Goal: Find specific page/section: Find specific page/section

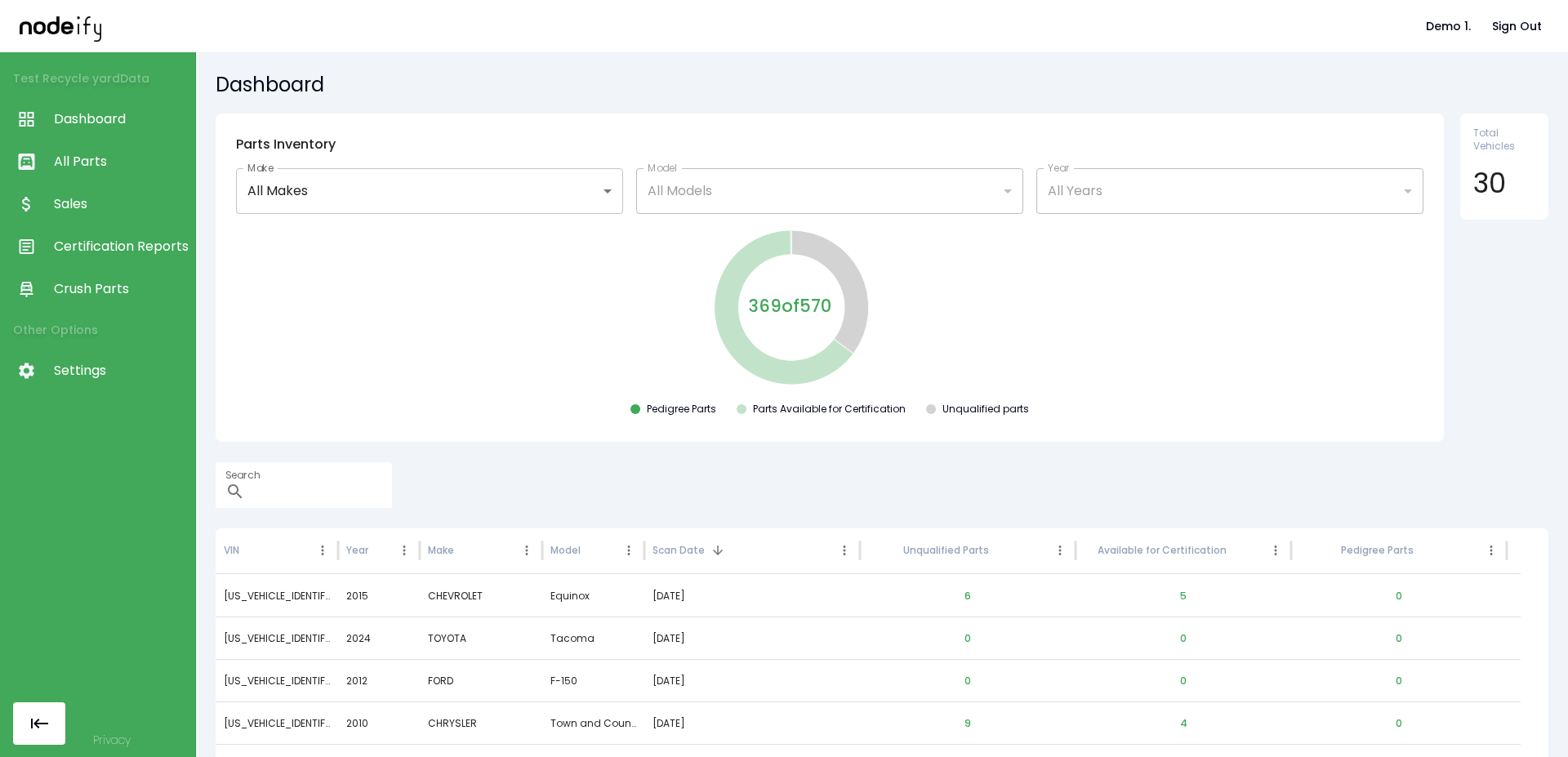
click at [90, 200] on span "Sales" at bounding box center [120, 204] width 133 height 20
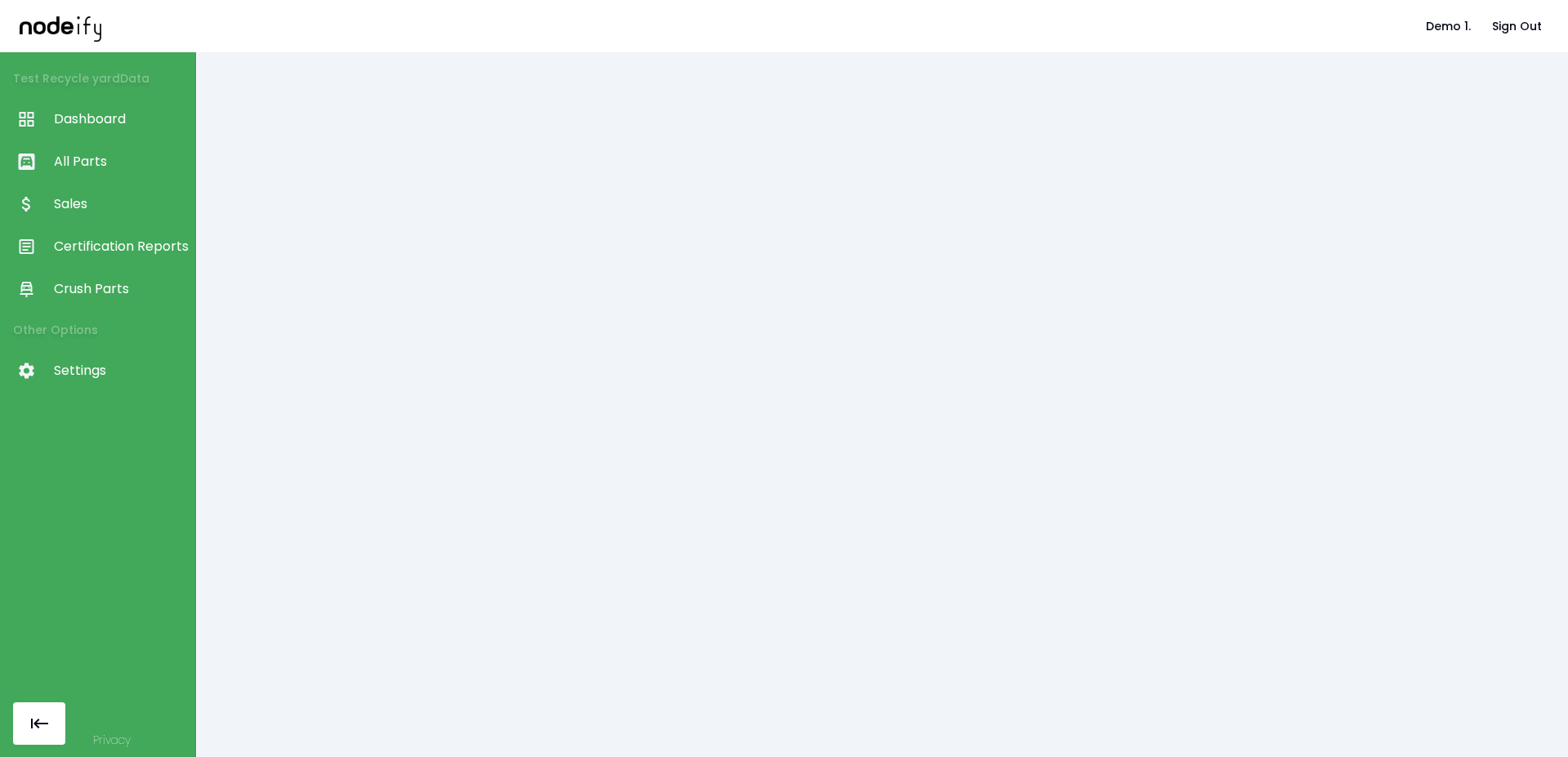
click at [90, 162] on span "All Parts" at bounding box center [120, 161] width 133 height 20
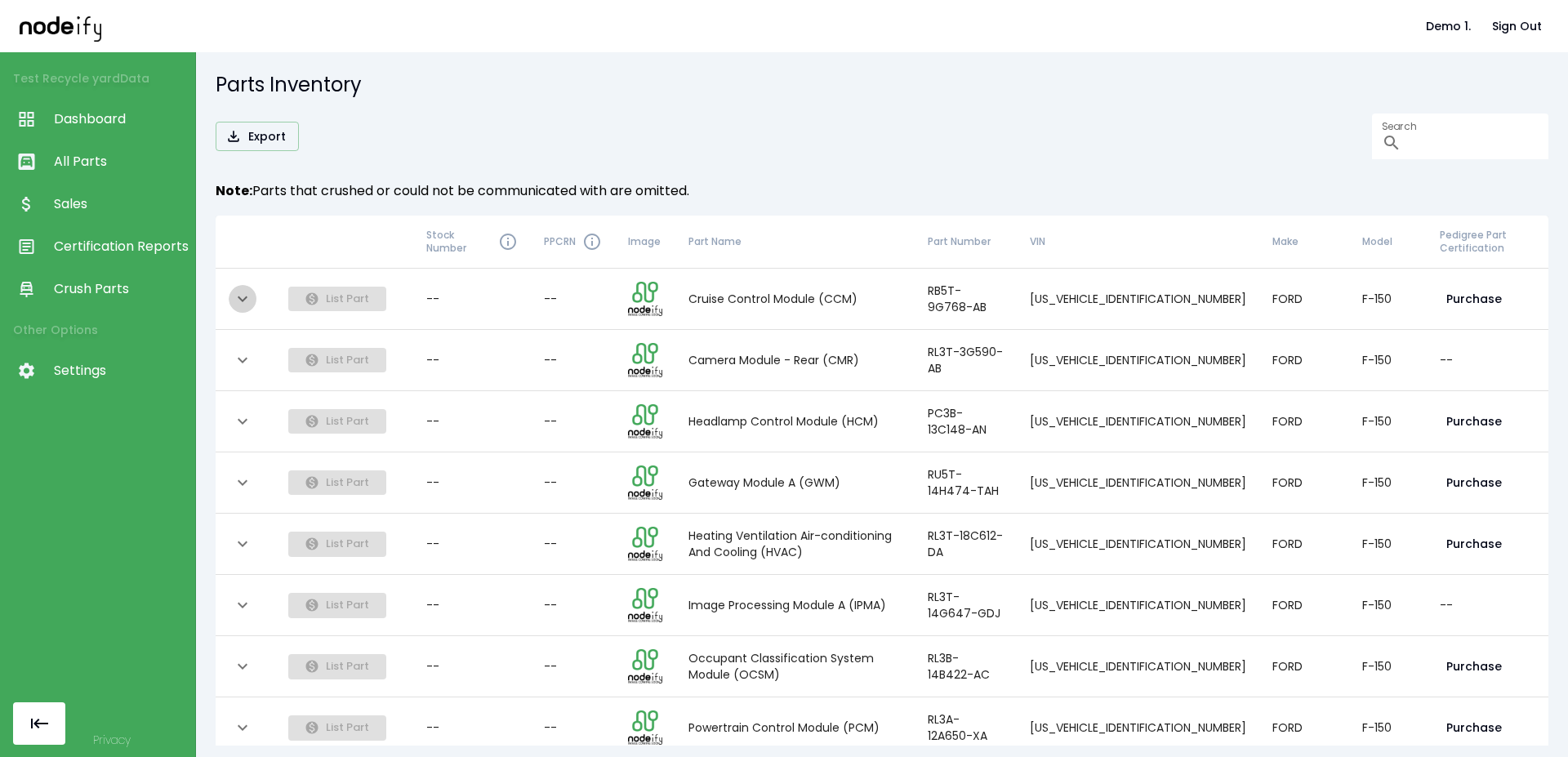
click at [247, 291] on icon "expand row" at bounding box center [242, 298] width 20 height 20
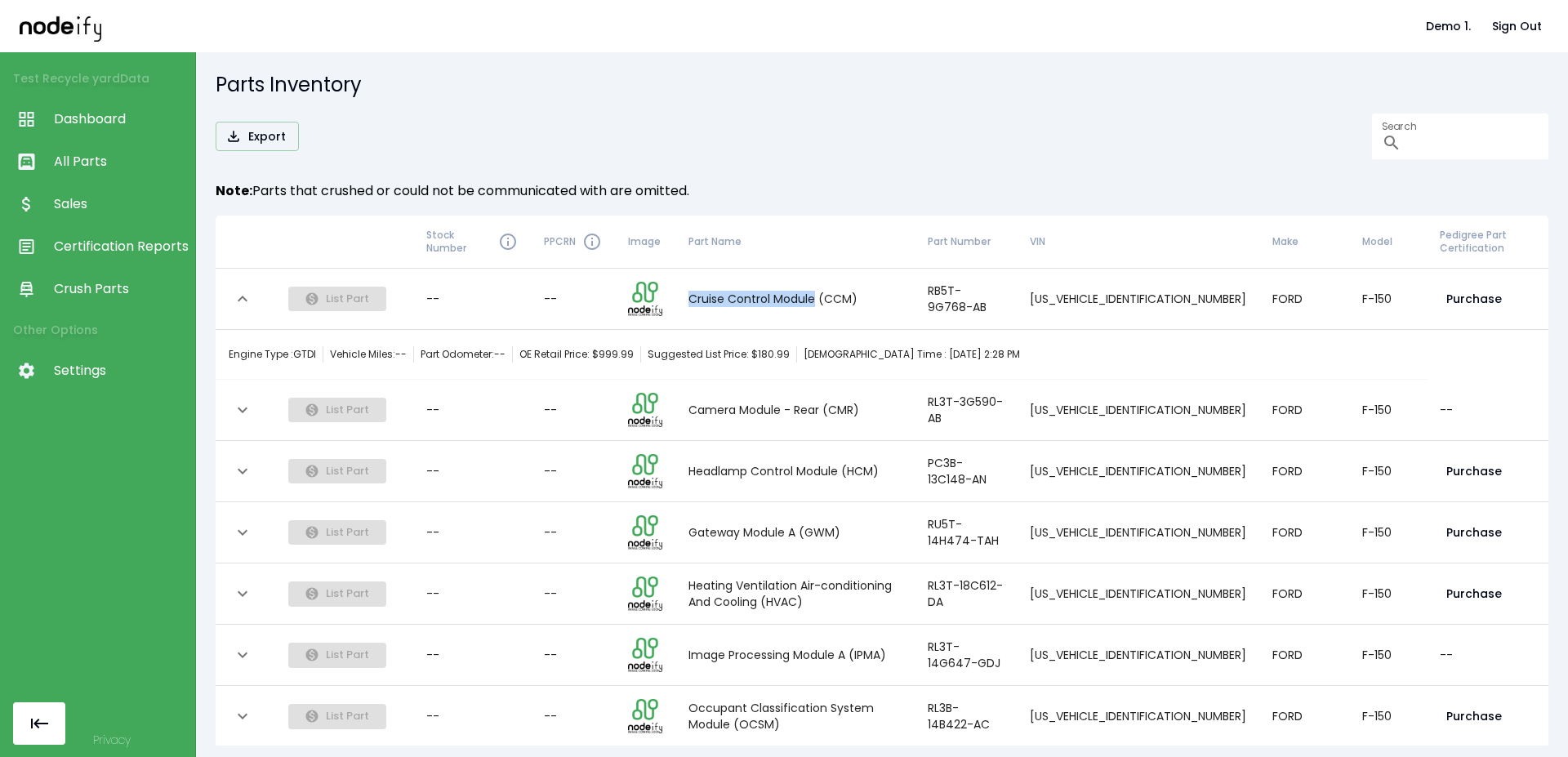
drag, startPoint x: 709, startPoint y: 311, endPoint x: 834, endPoint y: 305, distance: 125.1
click at [834, 305] on td "Cruise Control Module (CCM)" at bounding box center [795, 298] width 239 height 61
copy td "Cruise Control Module"
click at [765, 173] on div "Export Search ​ Note: Parts that crushed or could not be communicated with are …" at bounding box center [881, 413] width 1333 height 599
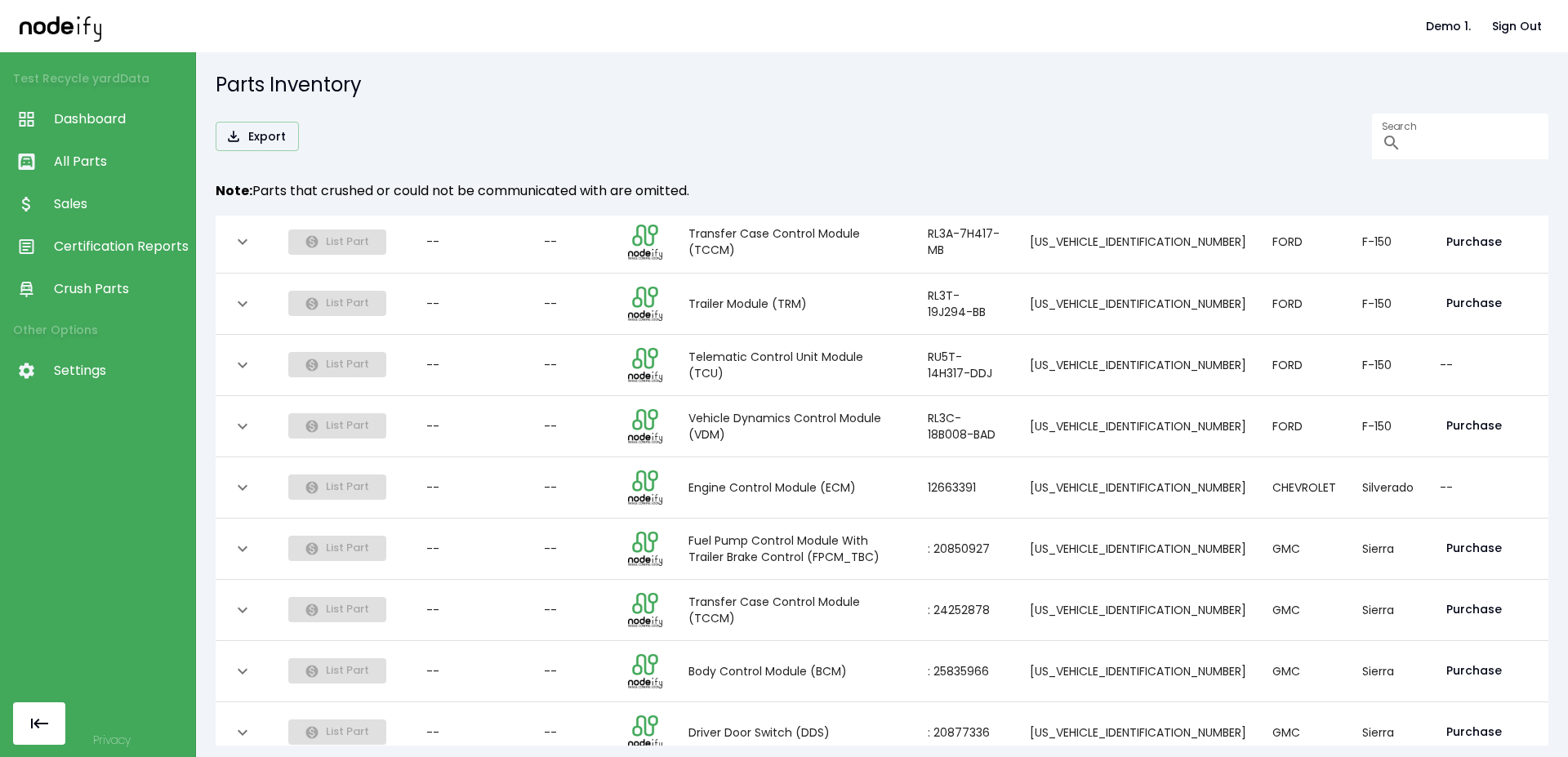
scroll to position [1231, 0]
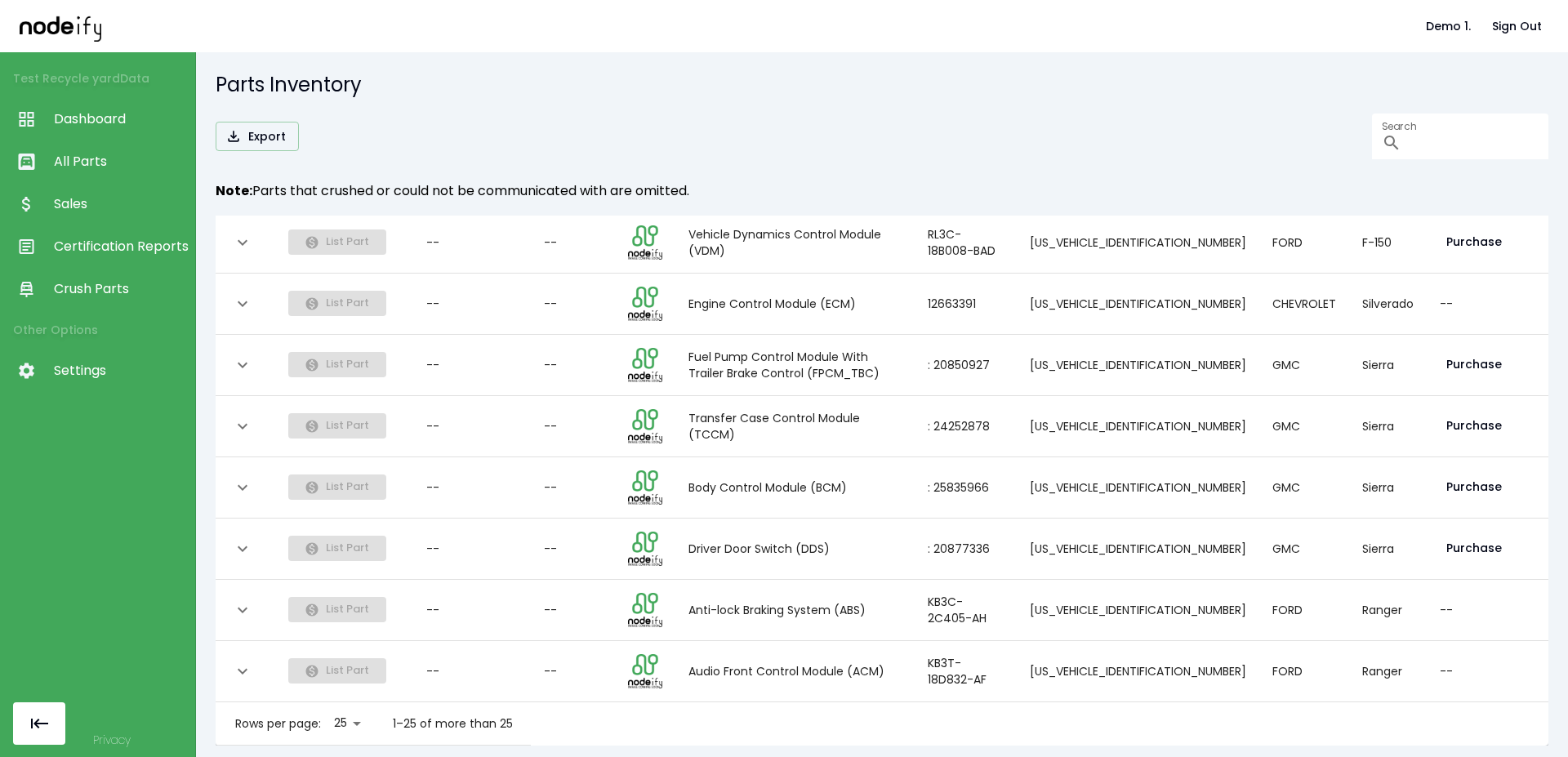
click at [357, 714] on body "Demo 1. Sign Out Test Recycle yard Data Dashboard All Parts Sales Certification…" at bounding box center [784, 378] width 1568 height 757
click at [349, 697] on li "50" at bounding box center [349, 692] width 46 height 29
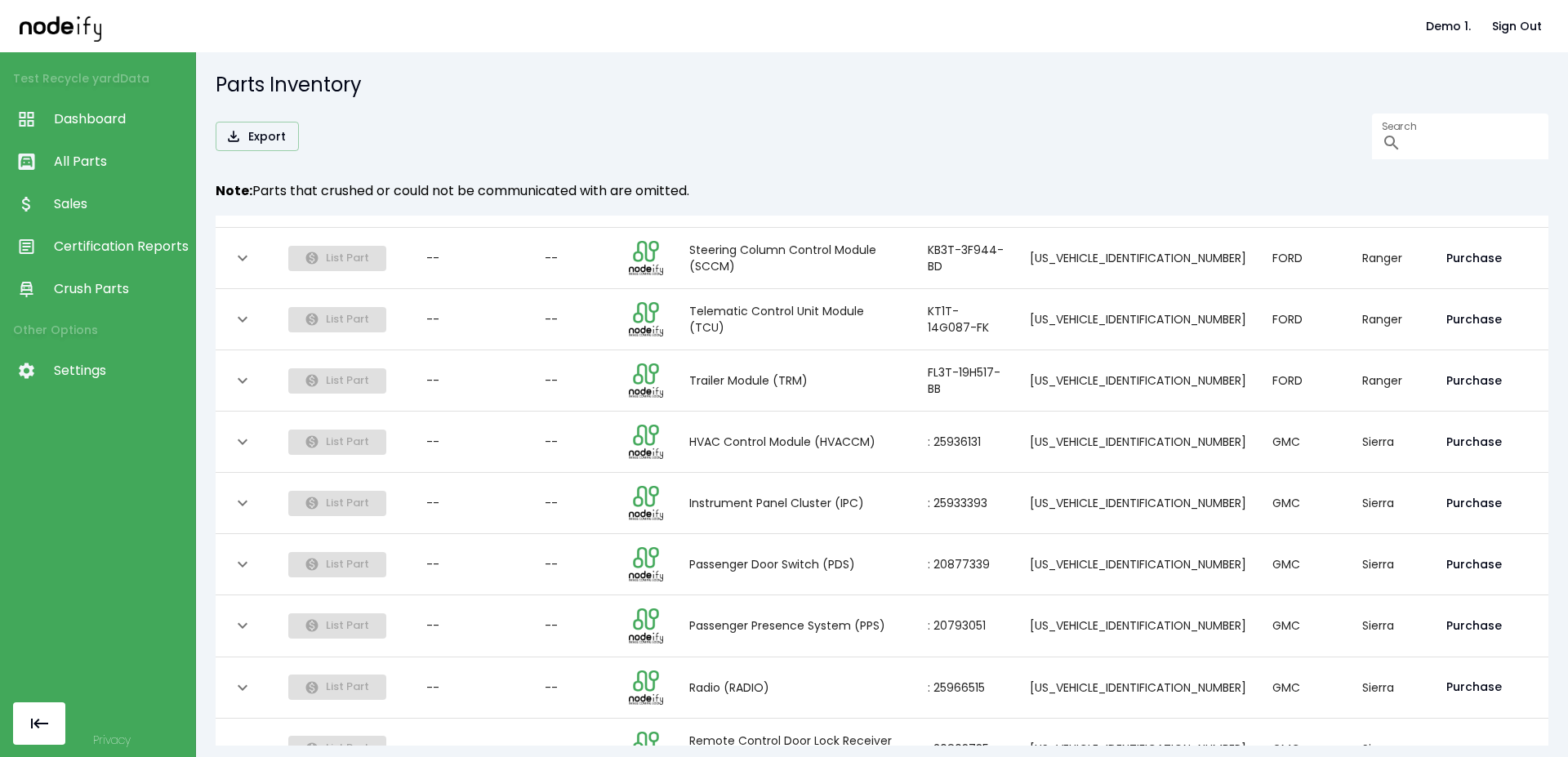
scroll to position [2769, 0]
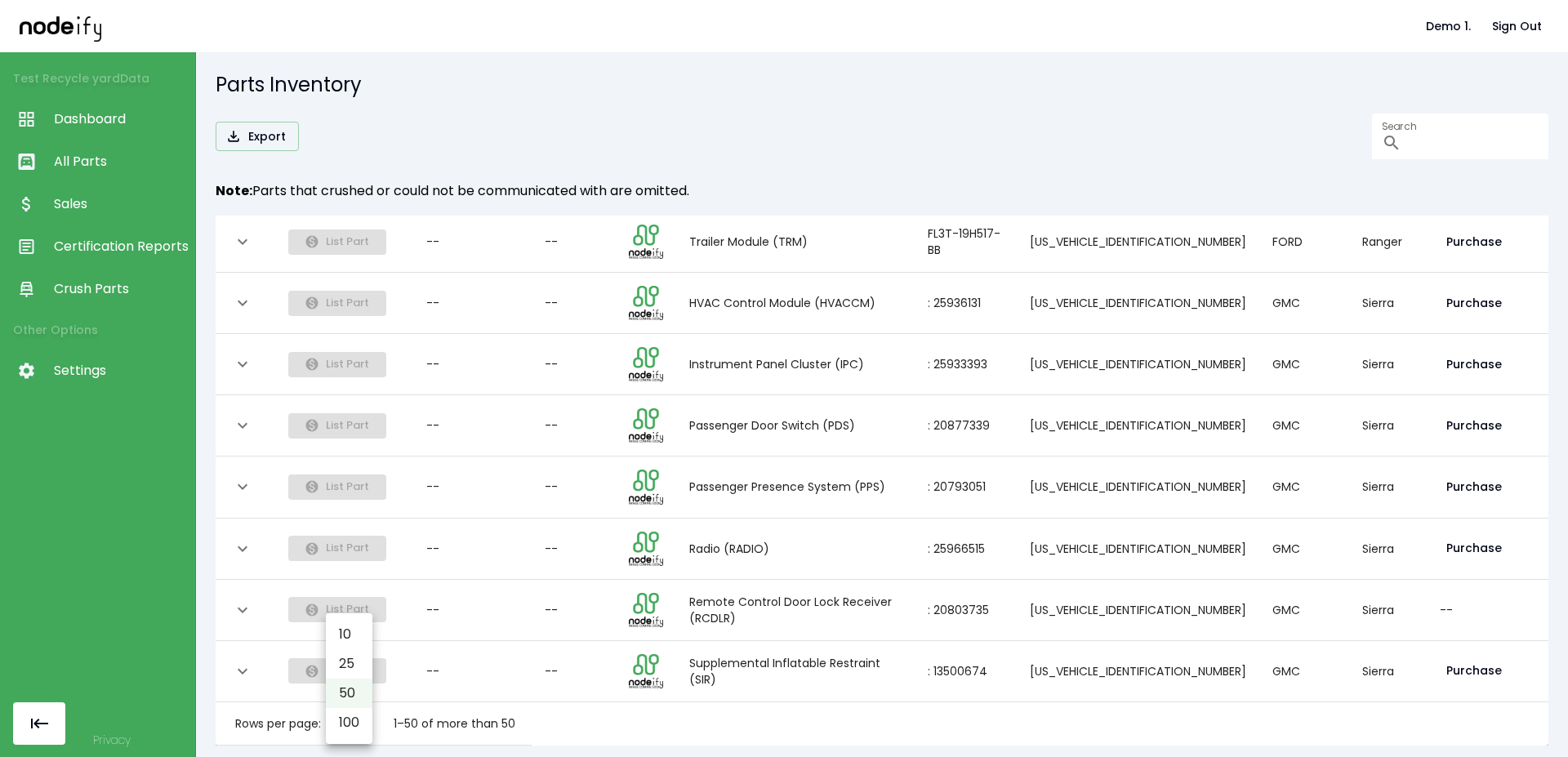
click at [359, 716] on body "Demo 1. Sign Out Test Recycle yard Data Dashboard All Parts Sales Certification…" at bounding box center [784, 378] width 1568 height 757
click at [348, 725] on li "100" at bounding box center [349, 723] width 46 height 29
type input "***"
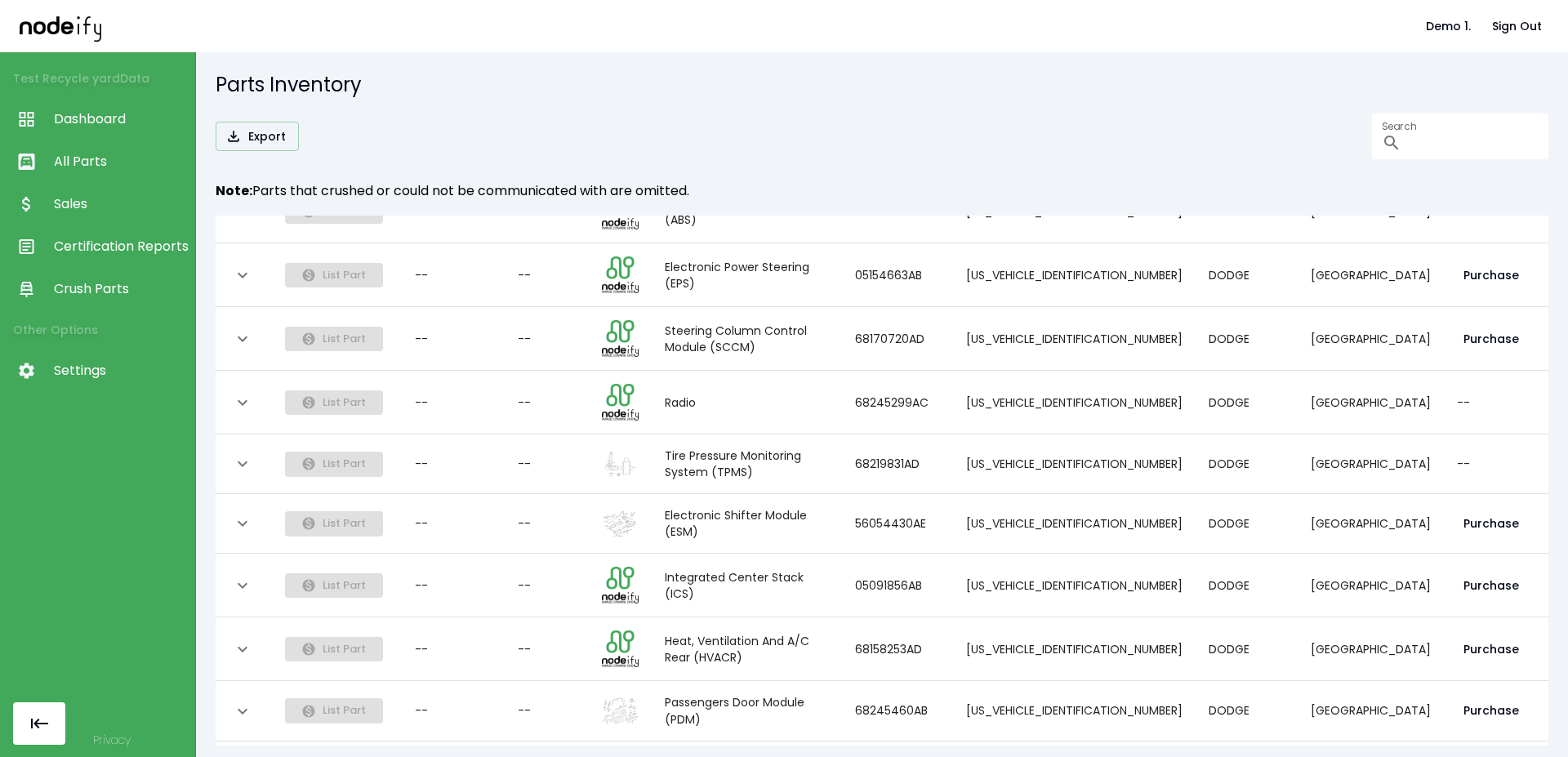
scroll to position [6008, 0]
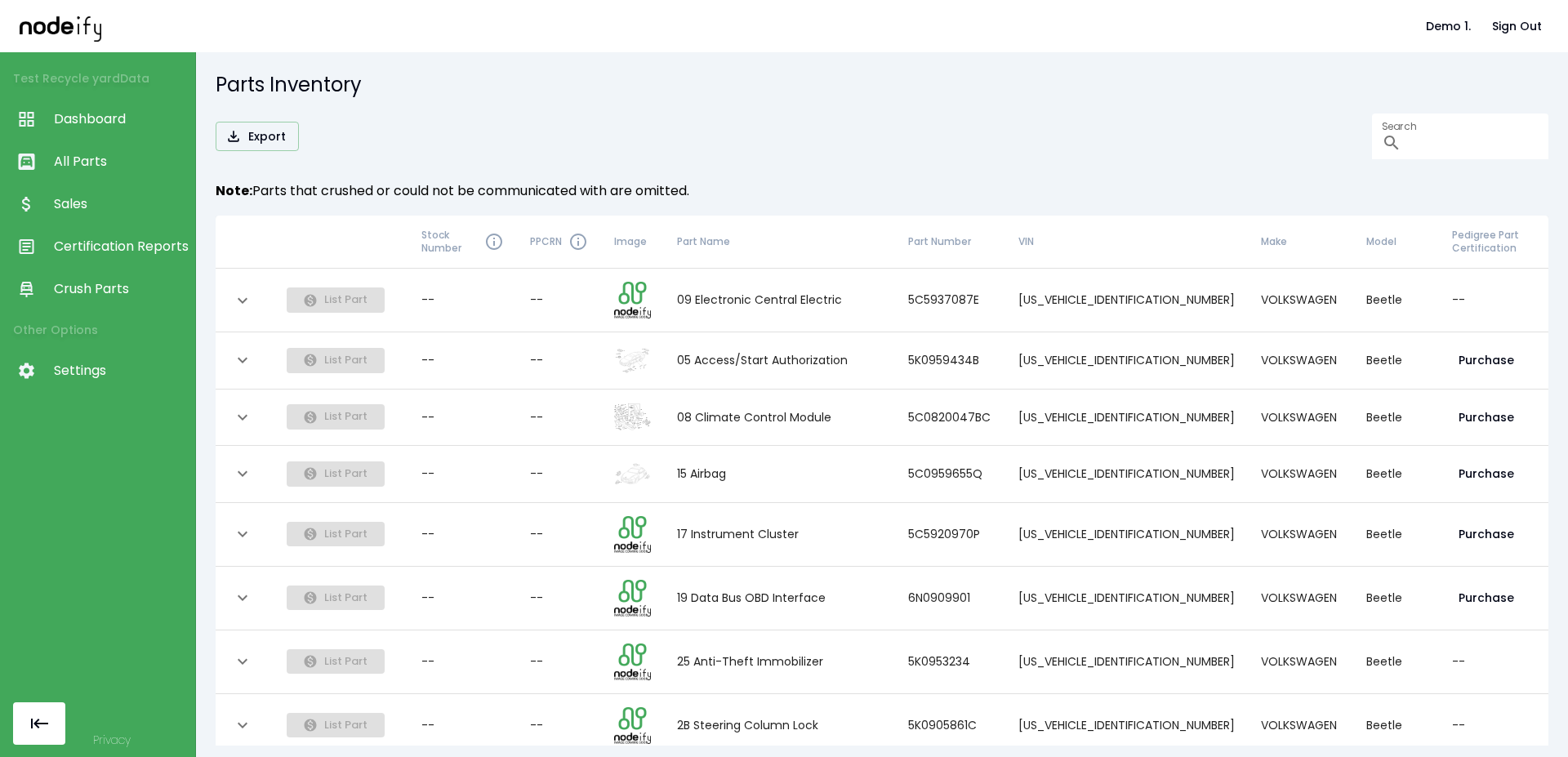
click at [1135, 592] on td "[US_VEHICLE_IDENTIFICATION_NUMBER]" at bounding box center [1127, 599] width 243 height 64
copy td "[US_VEHICLE_IDENTIFICATION_NUMBER]"
paste input "**********"
type input "**********"
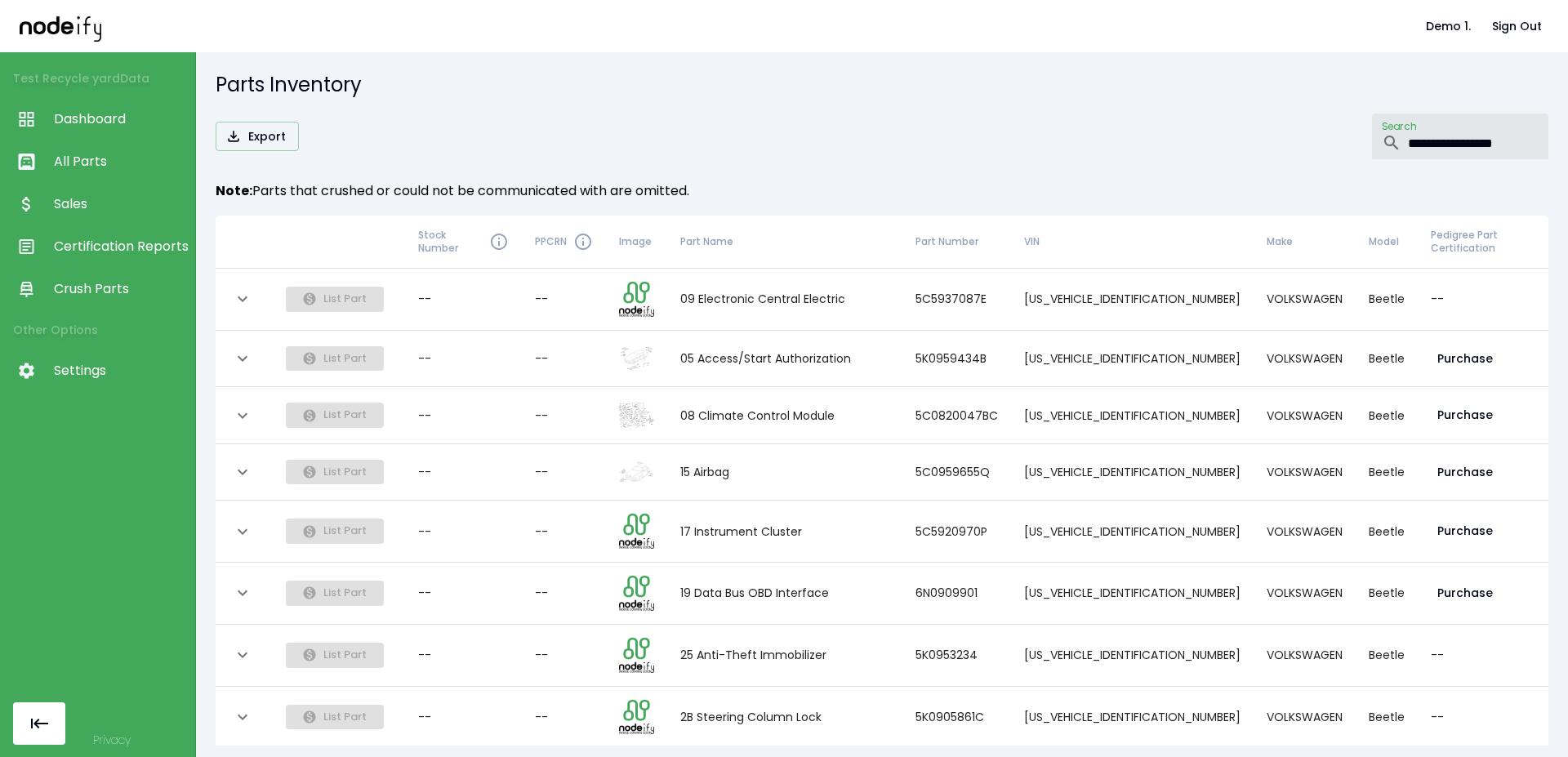
drag, startPoint x: 1454, startPoint y: 134, endPoint x: 1140, endPoint y: 108, distance: 315.1
click at [1408, 114] on input "**********" at bounding box center [1478, 136] width 140 height 46
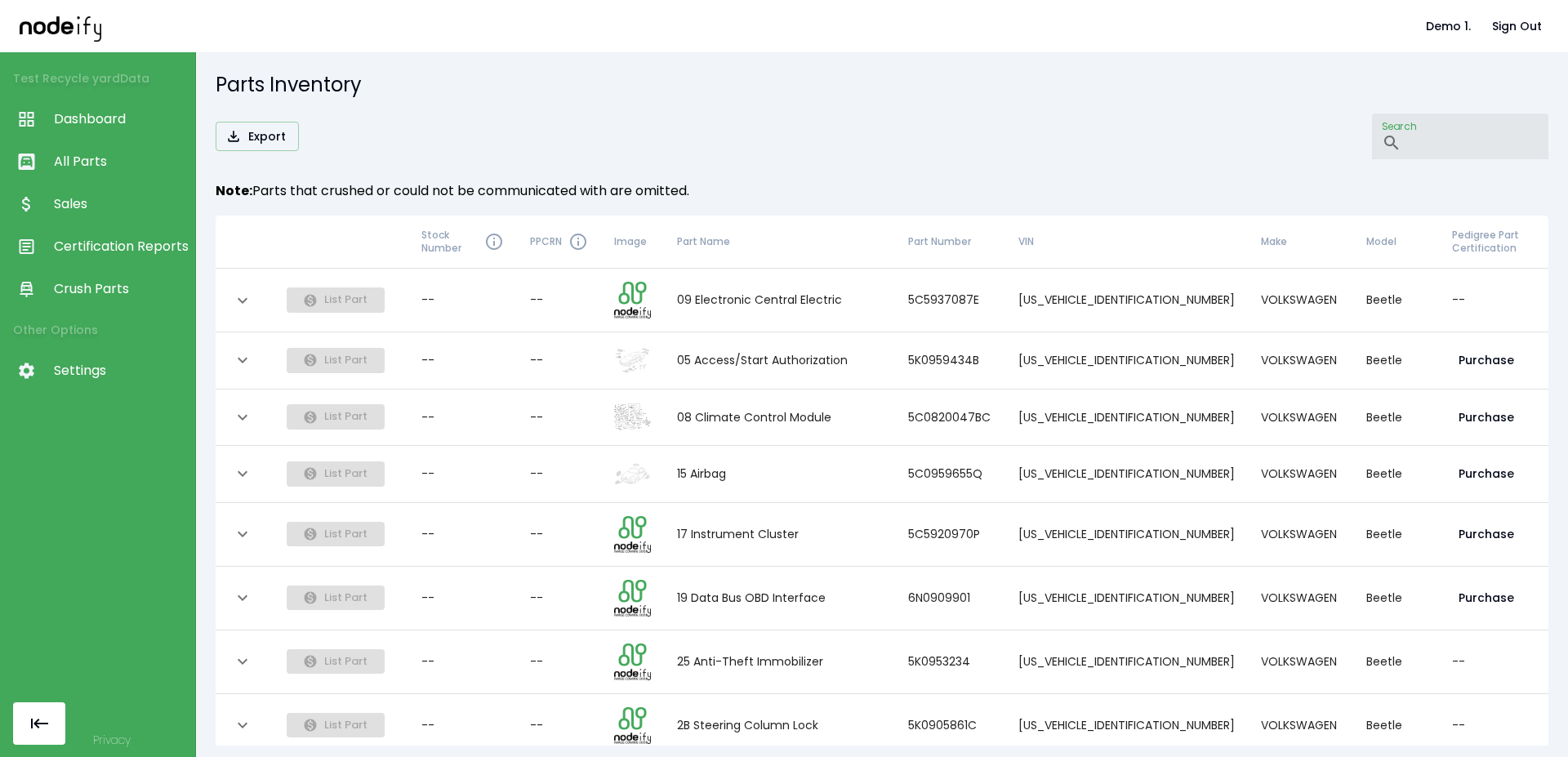
click at [251, 309] on icon "expand row" at bounding box center [242, 300] width 20 height 20
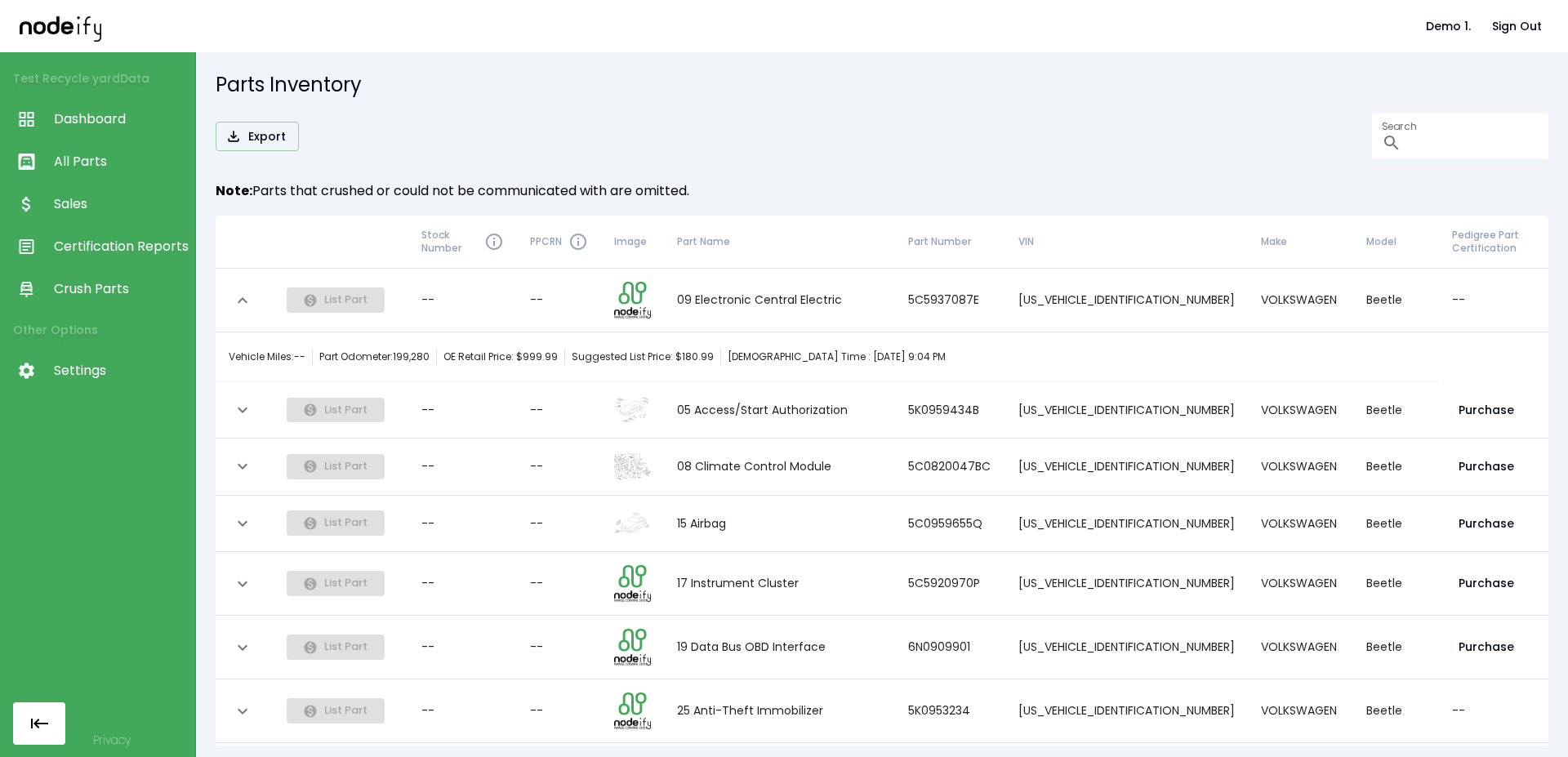
click at [250, 412] on icon "expand row" at bounding box center [242, 409] width 20 height 20
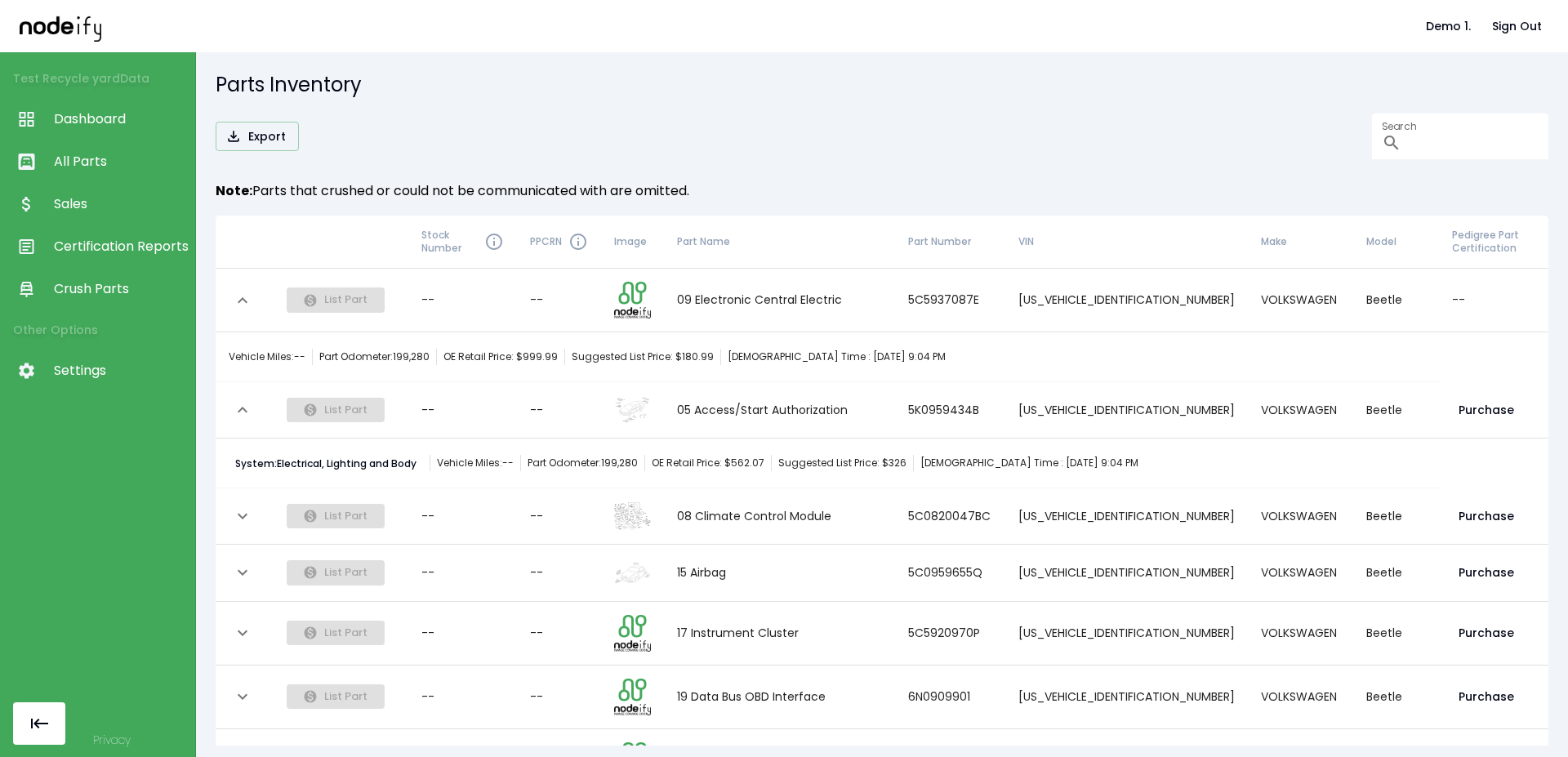
click at [242, 403] on icon "expand row" at bounding box center [242, 409] width 20 height 20
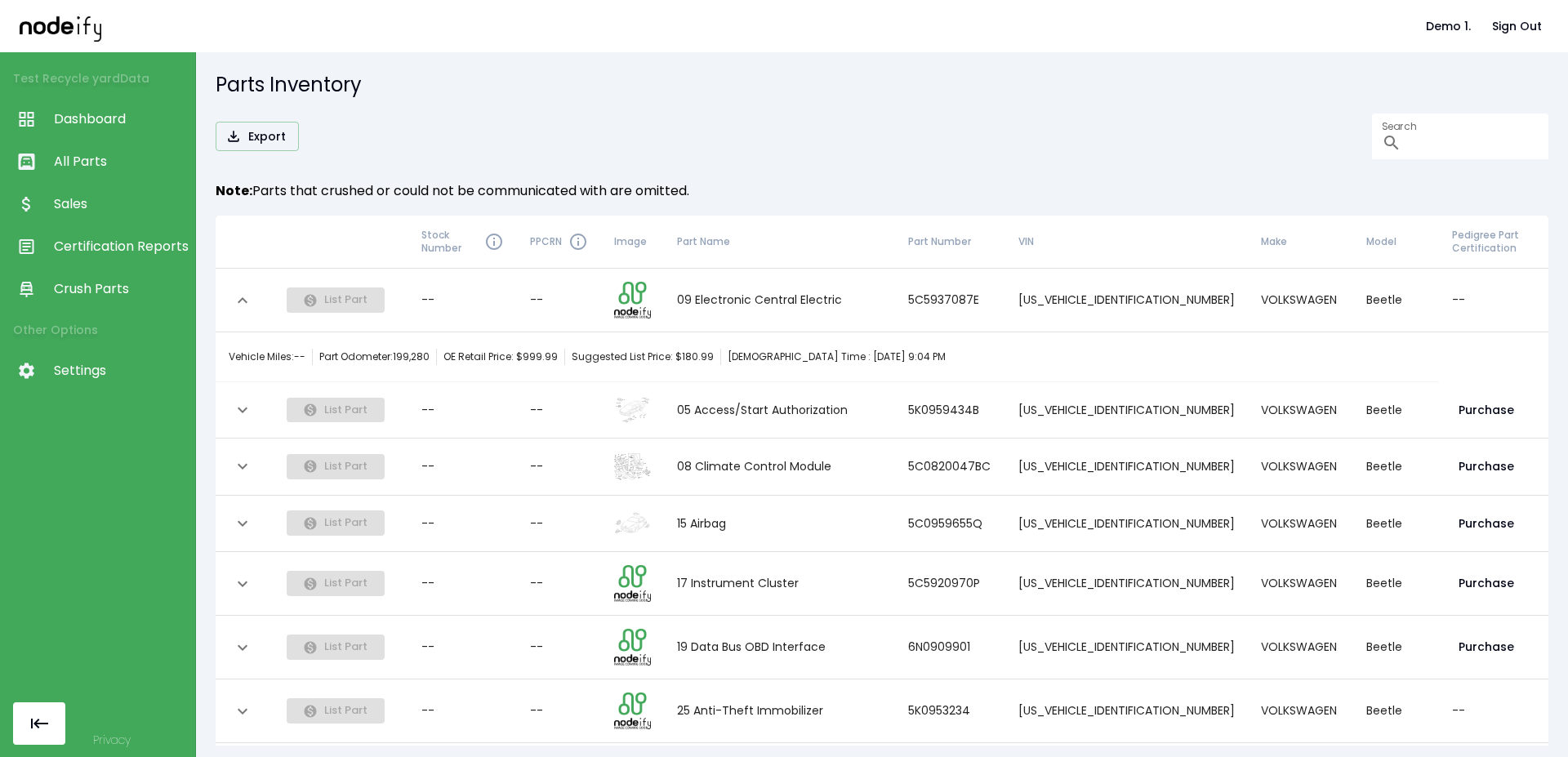
click at [246, 312] on button "expand row" at bounding box center [243, 300] width 28 height 28
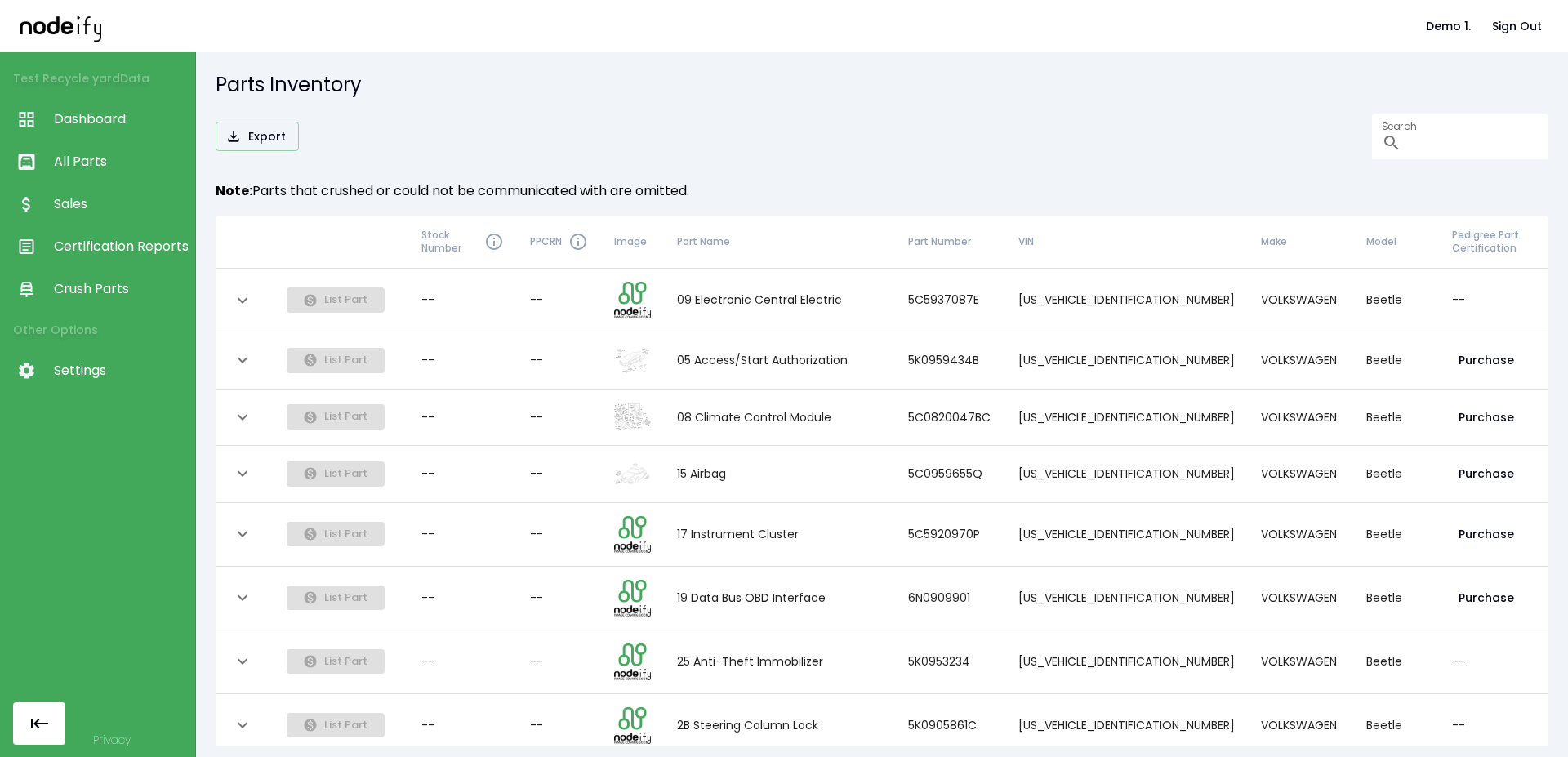
click at [689, 182] on h6 "Note: Parts that crushed or could not be communicated with are omitted." at bounding box center [881, 191] width 1333 height 23
click at [743, 140] on div "Export Search ​" at bounding box center [881, 136] width 1333 height 46
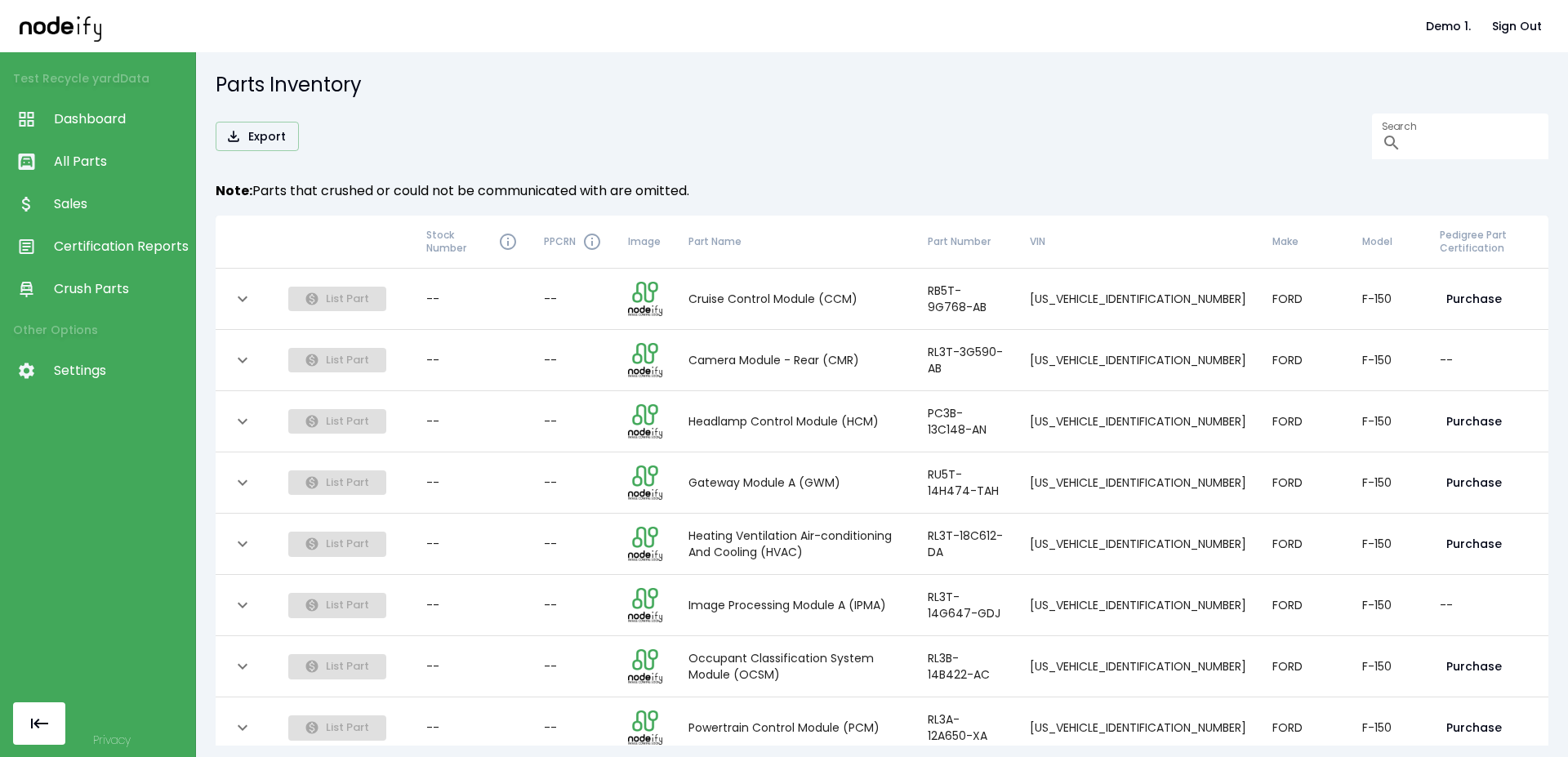
click at [664, 162] on div "Export Search ​ Note: Parts that crushed or could not be communicated with are …" at bounding box center [881, 413] width 1333 height 599
click at [665, 162] on div "Export Search ​ Note: Parts that crushed or could not be communicated with are …" at bounding box center [881, 413] width 1333 height 599
